Goal: Navigation & Orientation: Find specific page/section

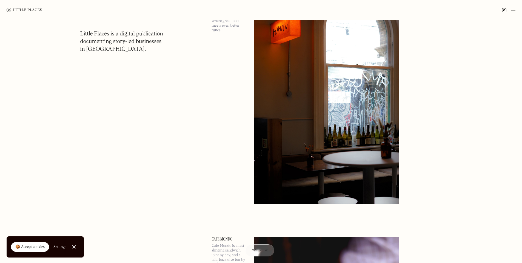
scroll to position [5688, 0]
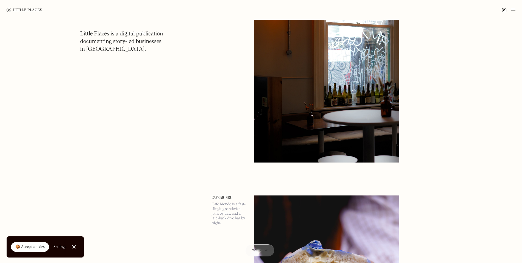
click at [116, 44] on h1 "Little Places is a digital publication documenting story-led businesses in Lond…" at bounding box center [121, 41] width 83 height 23
click at [138, 36] on h1 "Little Places is a digital publication documenting story-led businesses in Lond…" at bounding box center [121, 41] width 83 height 23
click at [503, 11] on img at bounding box center [504, 10] width 5 height 5
click at [513, 10] on img at bounding box center [513, 10] width 4 height 7
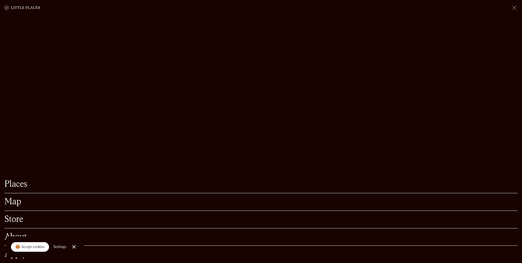
scroll to position [6248, 0]
click at [75, 246] on link "Close Cookie Popup" at bounding box center [74, 246] width 11 height 11
click at [49, 232] on link "About" at bounding box center [260, 236] width 513 height 8
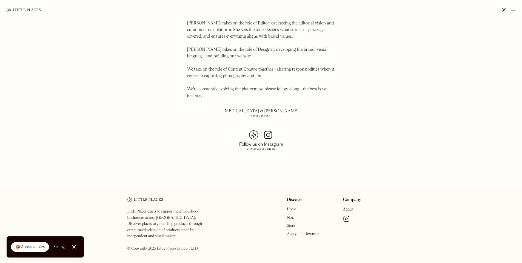
scroll to position [345, 0]
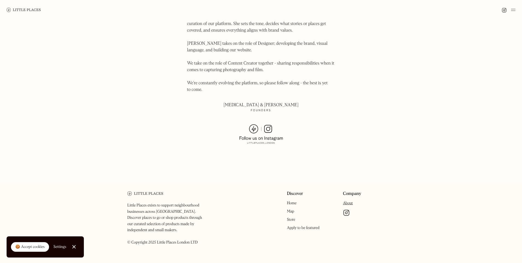
click at [351, 191] on link "Company" at bounding box center [352, 193] width 18 height 5
click at [289, 191] on link "Discover" at bounding box center [295, 193] width 16 height 5
click at [288, 209] on link "Map" at bounding box center [290, 211] width 7 height 4
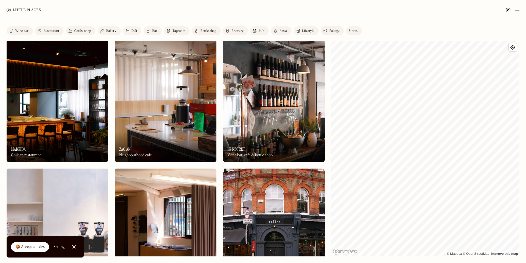
scroll to position [1, 0]
click at [342, 13] on div at bounding box center [263, 10] width 526 height 20
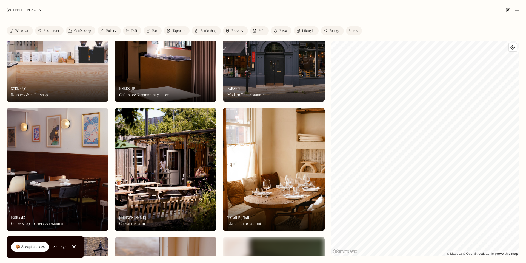
scroll to position [190, 0]
click at [254, 153] on img at bounding box center [274, 169] width 102 height 122
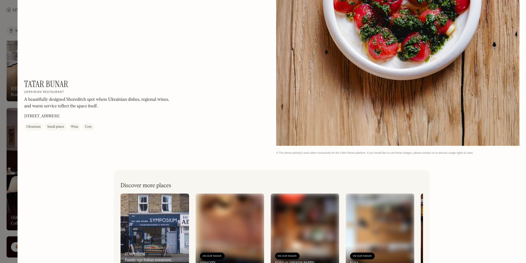
scroll to position [811, 0]
